Goal: Transaction & Acquisition: Obtain resource

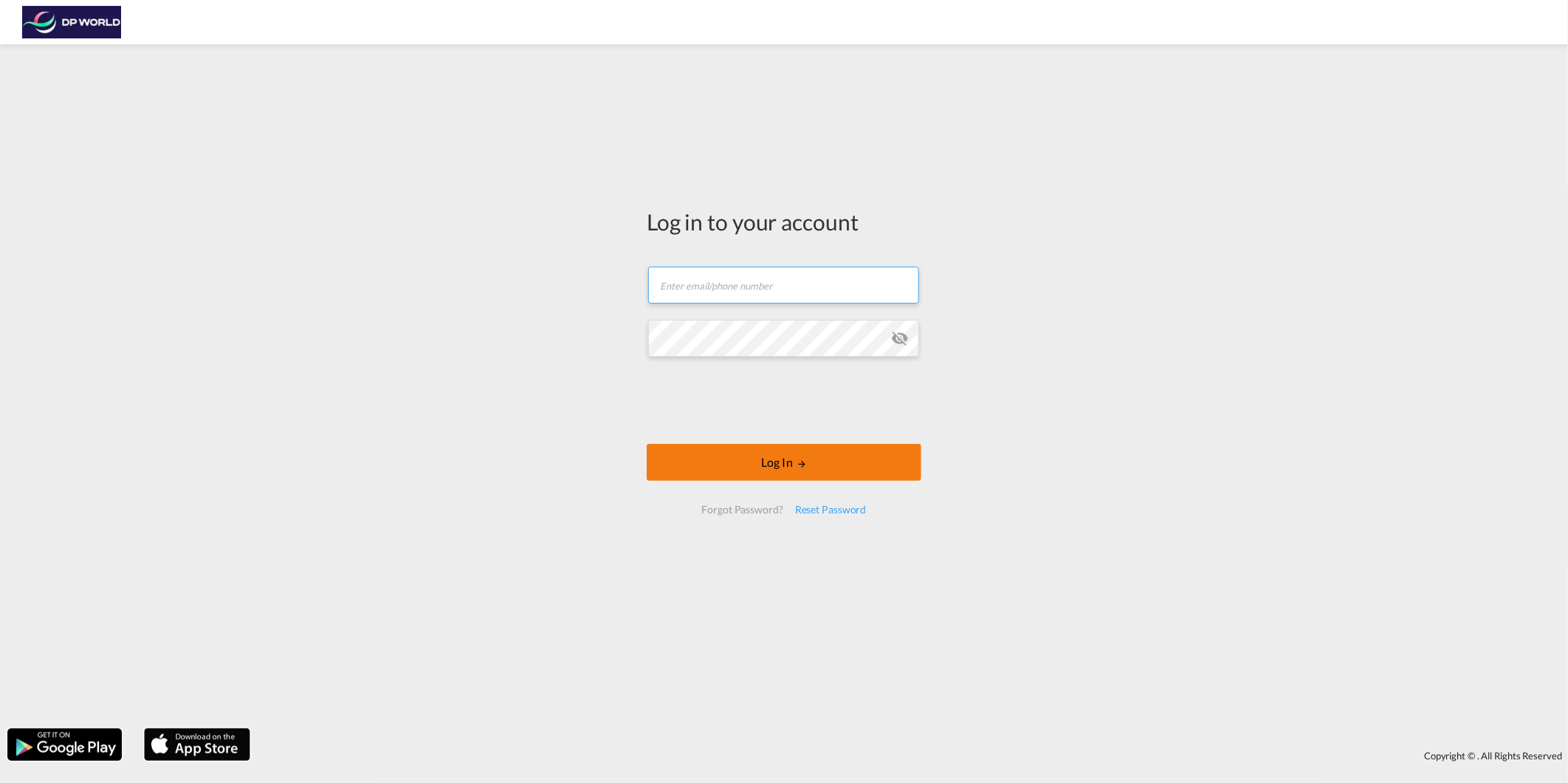
type input "[PERSON_NAME][EMAIL_ADDRESS][PERSON_NAME][DOMAIN_NAME]"
drag, startPoint x: 792, startPoint y: 459, endPoint x: 780, endPoint y: 456, distance: 12.4
click at [792, 459] on button "Log In" at bounding box center [784, 462] width 275 height 37
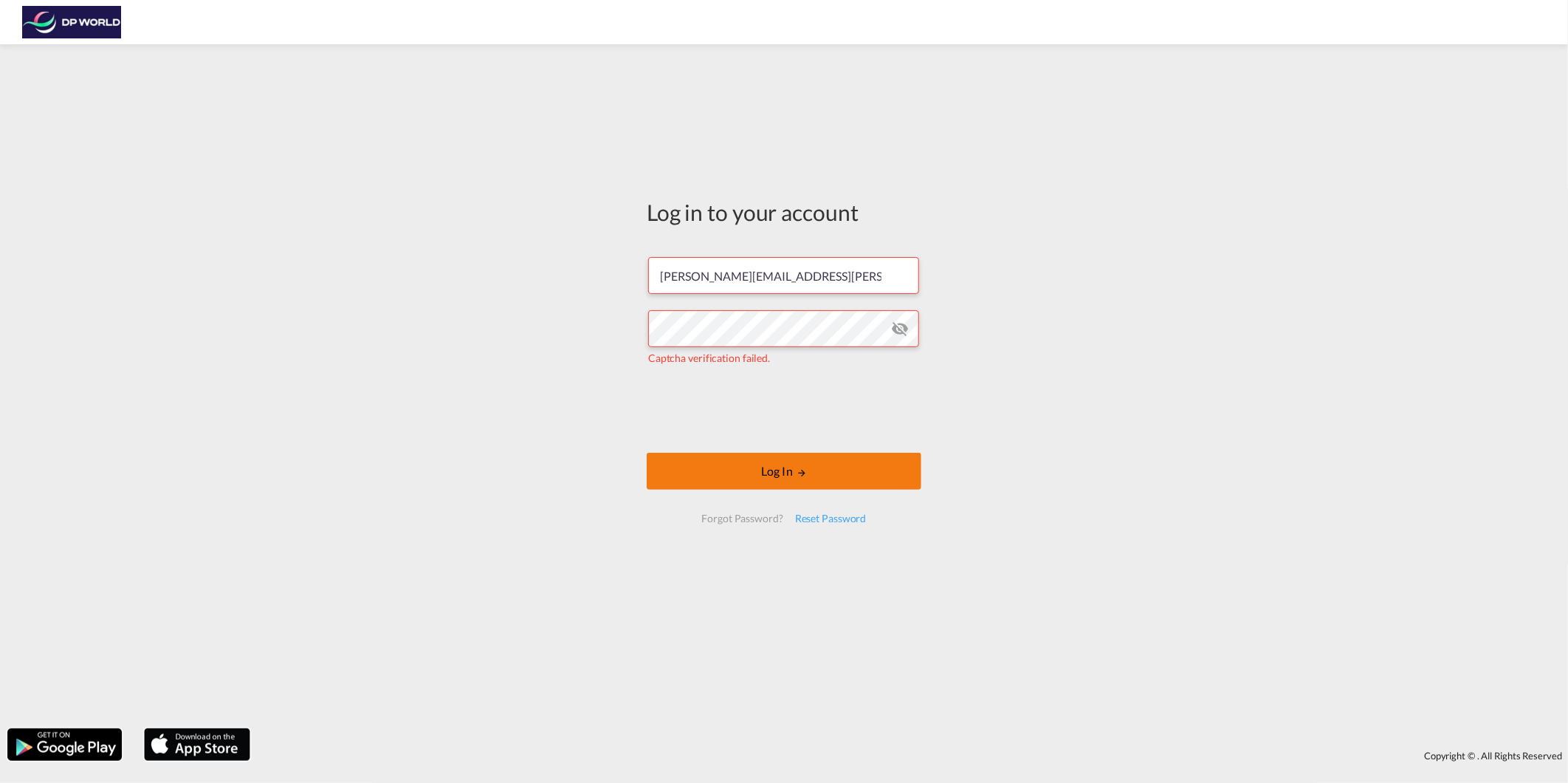
click at [814, 468] on button "Log In" at bounding box center [784, 471] width 275 height 37
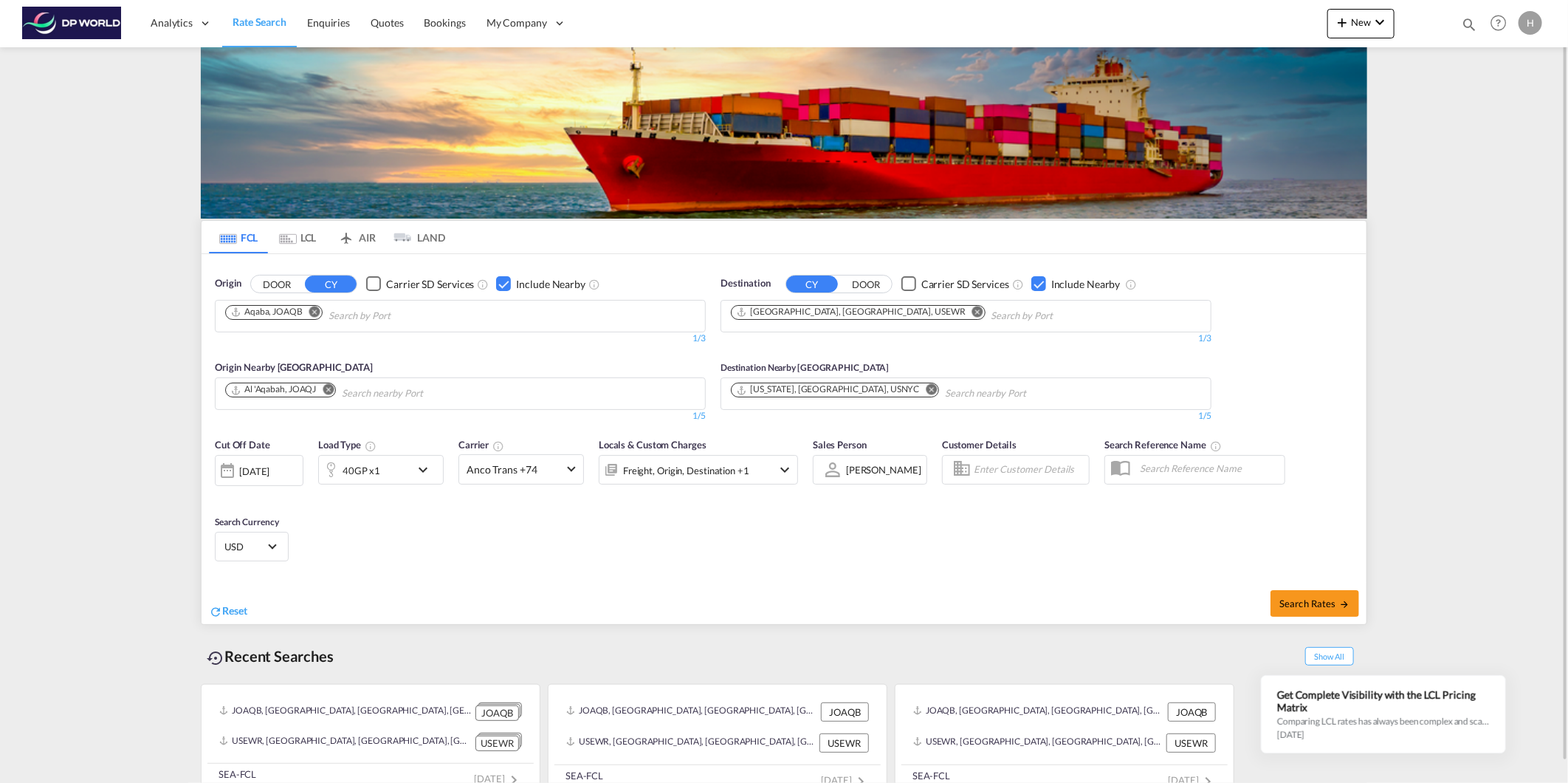
click at [318, 316] on md-icon "Remove" at bounding box center [314, 311] width 11 height 11
click at [962, 311] on button "Remove" at bounding box center [973, 313] width 22 height 15
click at [330, 391] on md-icon "Remove" at bounding box center [328, 389] width 11 height 11
click at [319, 316] on body "Analytics Reports Dashboard Rate Search Enquiries Quotes Bookings" at bounding box center [784, 391] width 1568 height 783
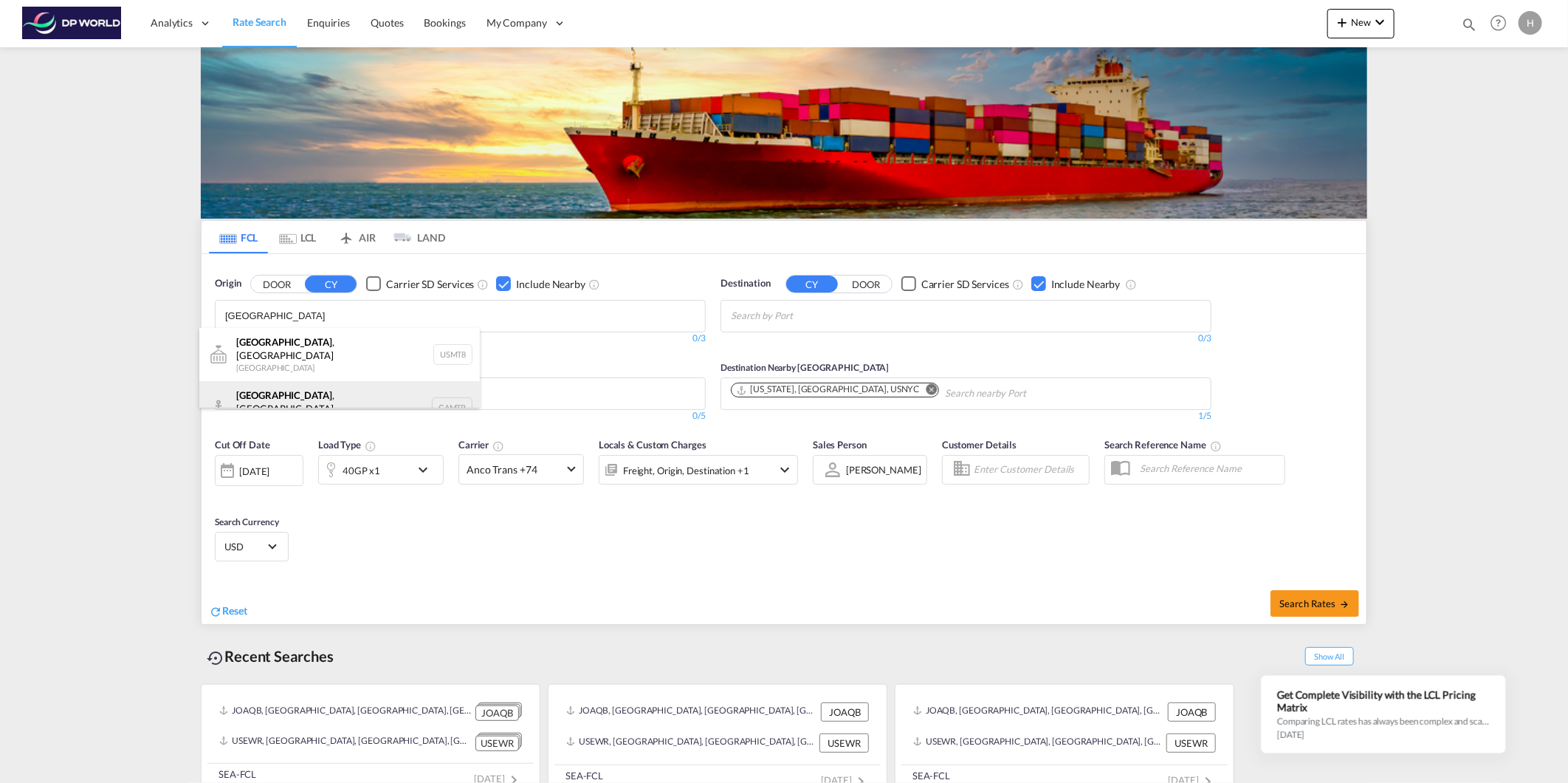
type input "[GEOGRAPHIC_DATA]"
click at [320, 381] on div "[GEOGRAPHIC_DATA] , [GEOGRAPHIC_DATA] Canada CAMTR" at bounding box center [339, 408] width 281 height 53
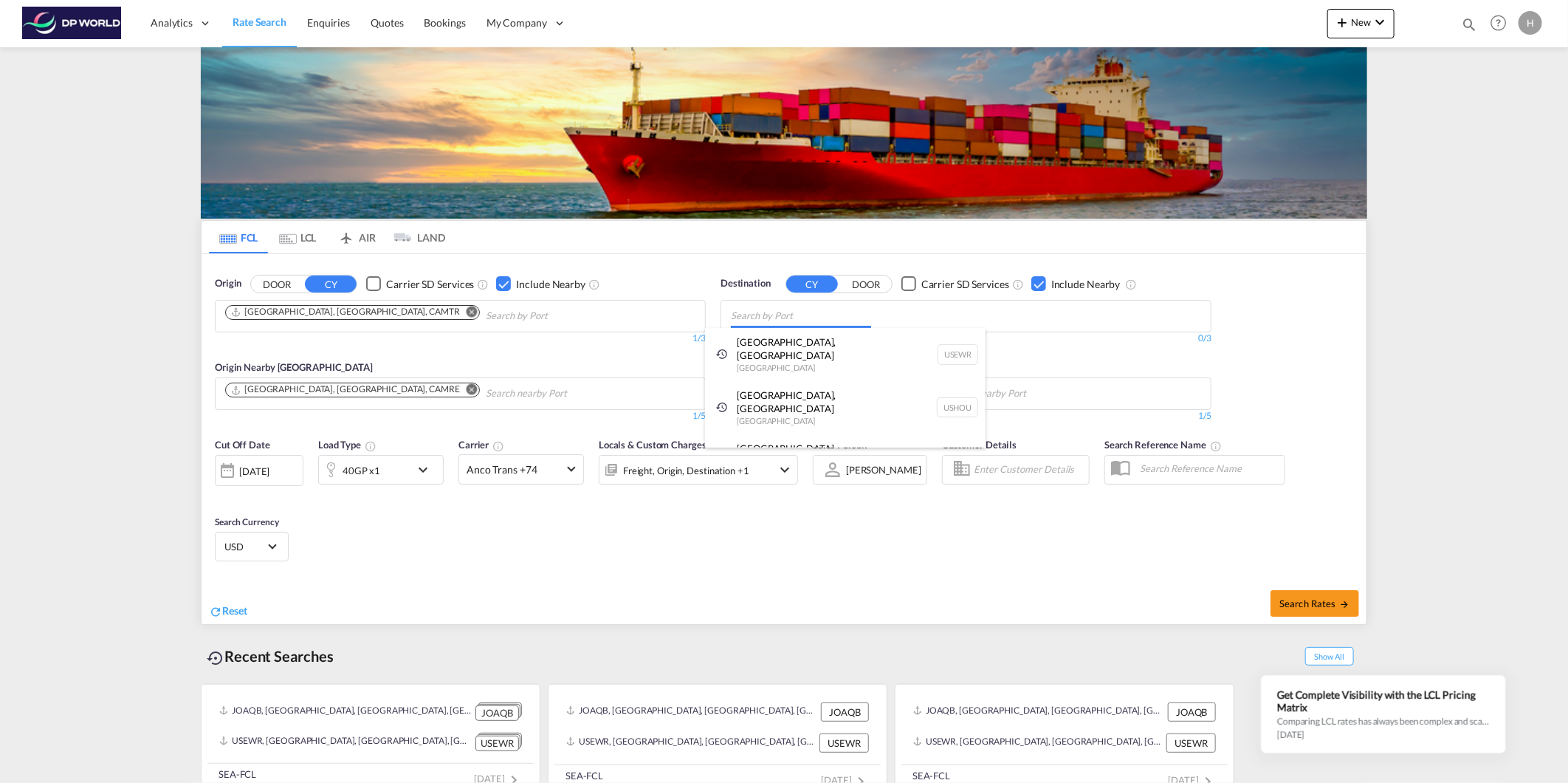
click at [778, 316] on body "Analytics Reports Dashboard Rate Search Enquiries Quotes Bookings" at bounding box center [784, 391] width 1568 height 783
type input "tanjung"
click at [799, 382] on div "Tanjung Pelepas [GEOGRAPHIC_DATA] MYTPP" at bounding box center [846, 395] width 281 height 44
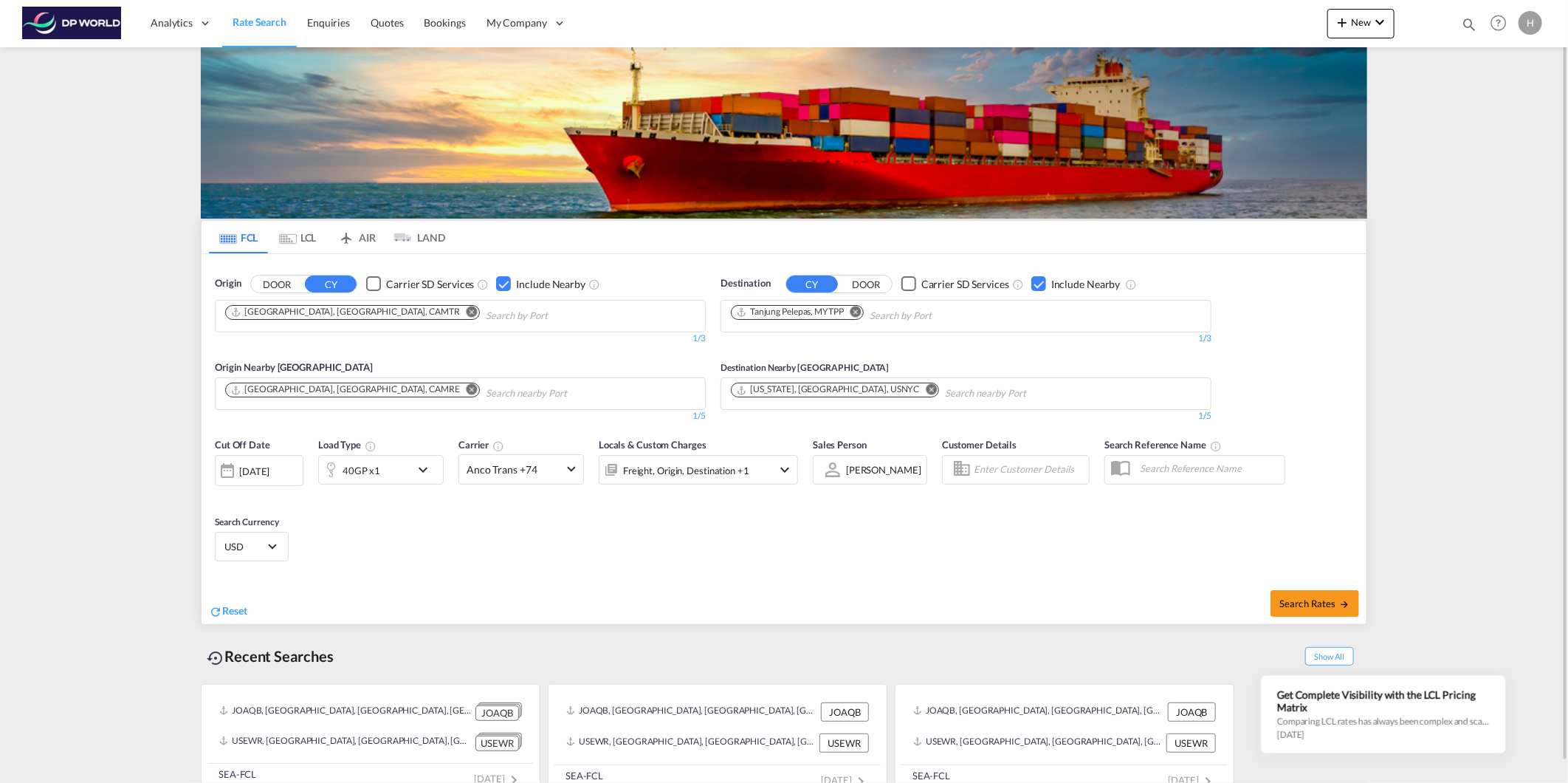
click at [239, 446] on span "Cut Off Date" at bounding box center [243, 444] width 55 height 12
click at [249, 459] on div "[DATE]" at bounding box center [259, 470] width 89 height 31
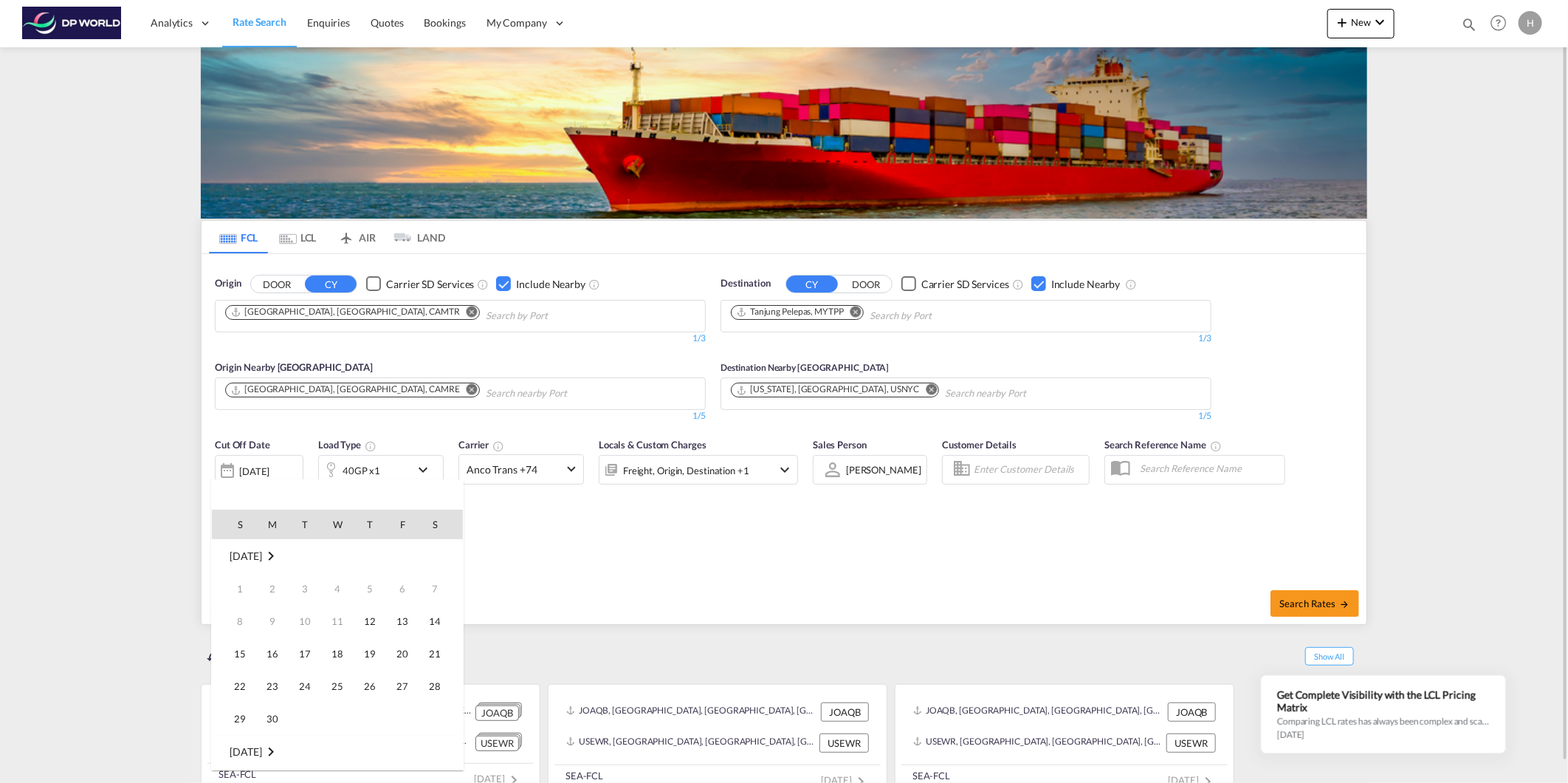
scroll to position [587, 0]
click at [249, 461] on div at bounding box center [784, 391] width 1568 height 783
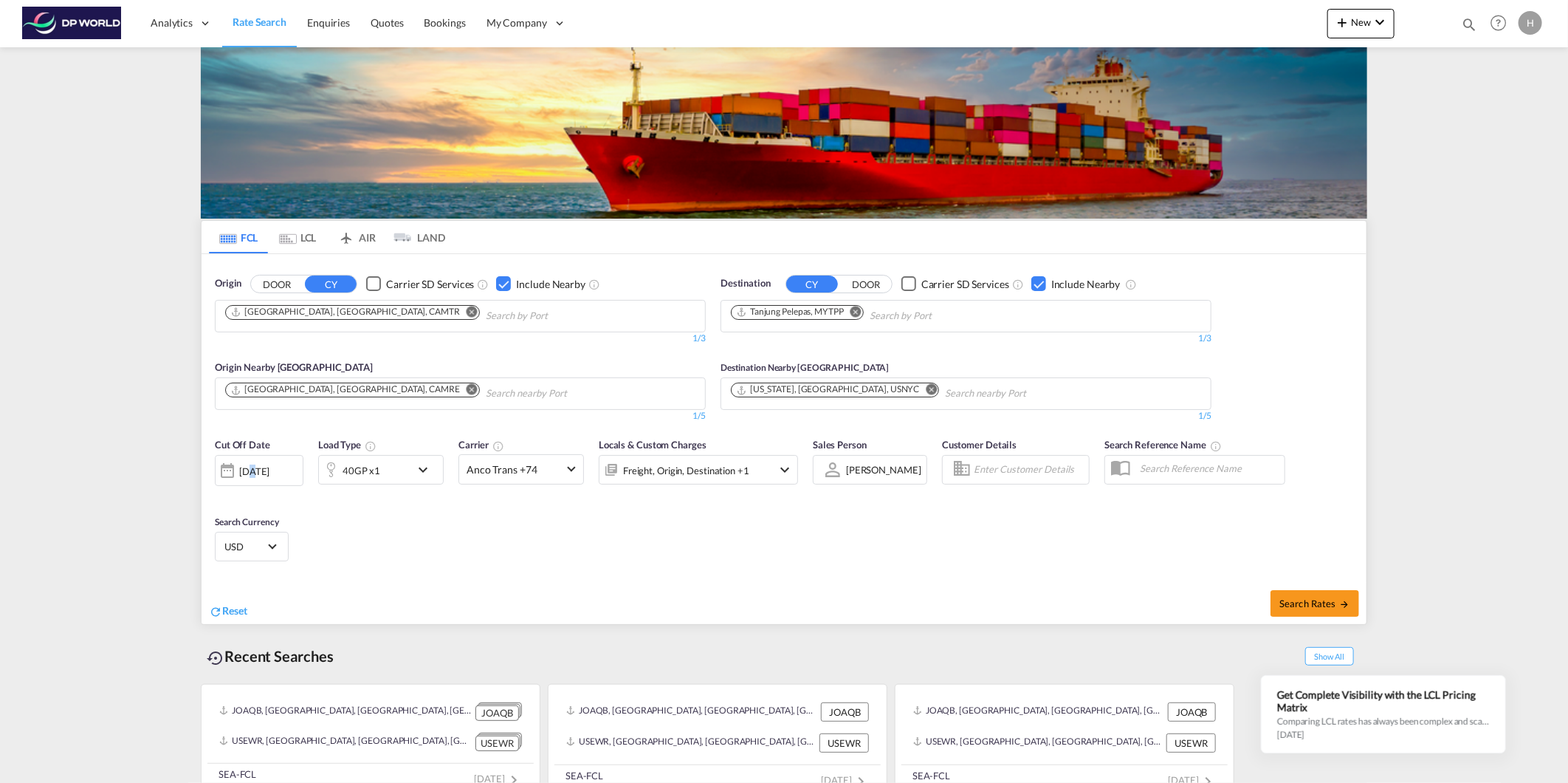
click at [249, 461] on div "[DATE]" at bounding box center [259, 470] width 89 height 31
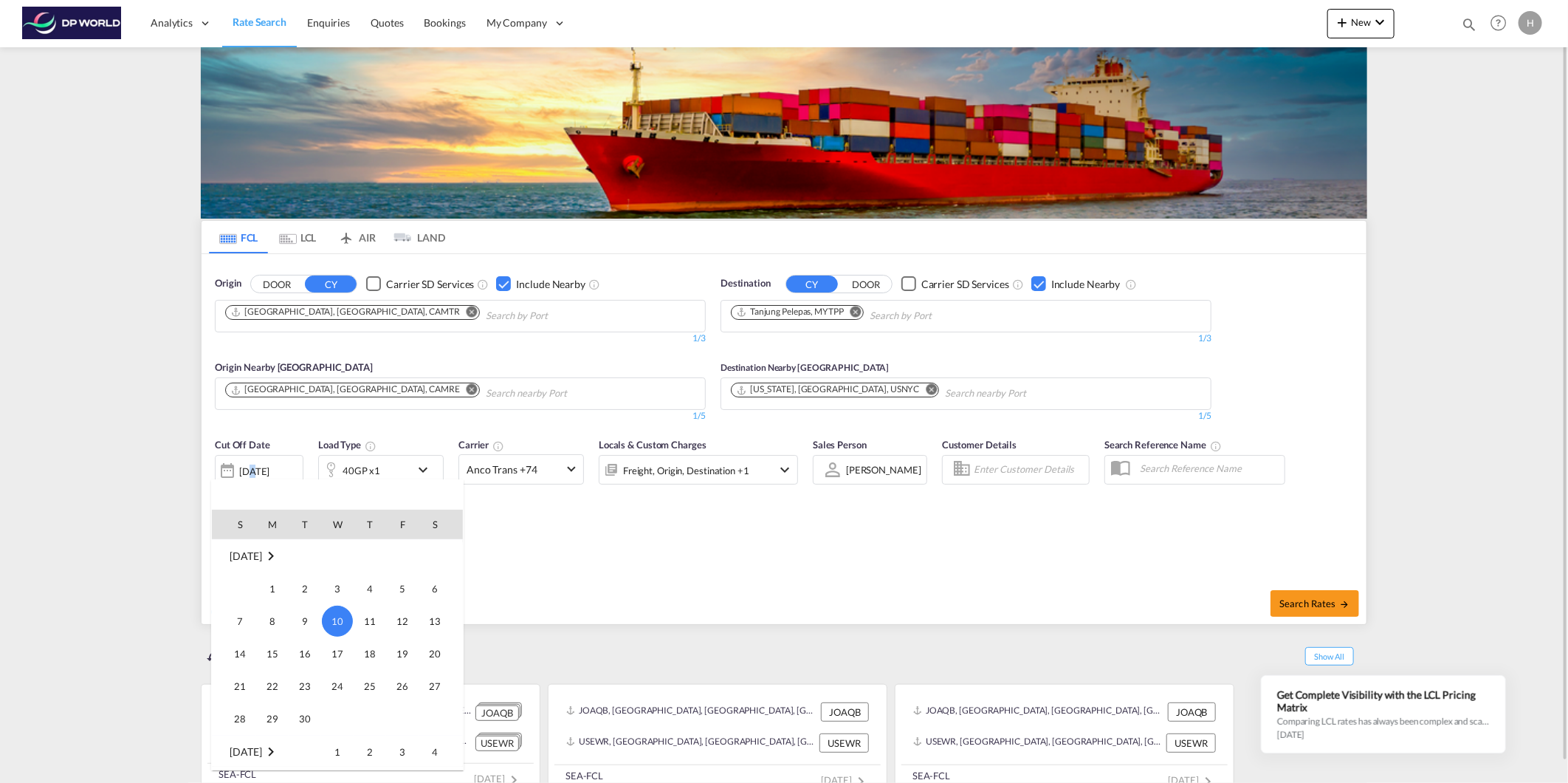
drag, startPoint x: 408, startPoint y: 651, endPoint x: 325, endPoint y: 587, distance: 104.8
click at [407, 651] on span "19" at bounding box center [402, 653] width 29 height 29
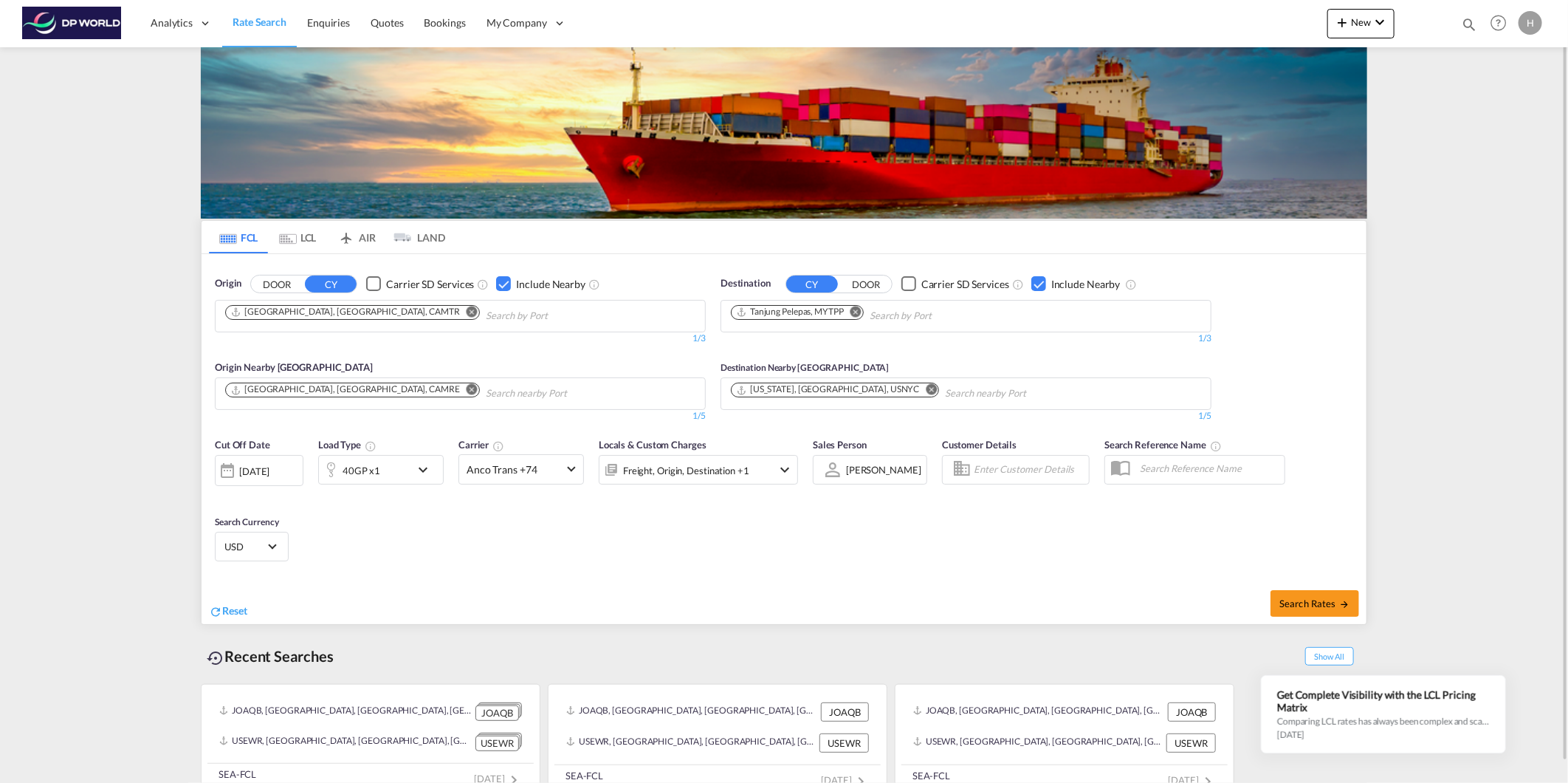
click at [151, 530] on md-content "Analytics Reports Dashboard Rate Search Enquiries Quotes Bookings" at bounding box center [784, 391] width 1568 height 783
click at [1316, 610] on button "Search Rates" at bounding box center [1315, 603] width 89 height 27
type input "CAMTR to MYTPP / [DATE]"
